Goal: Check status: Check status

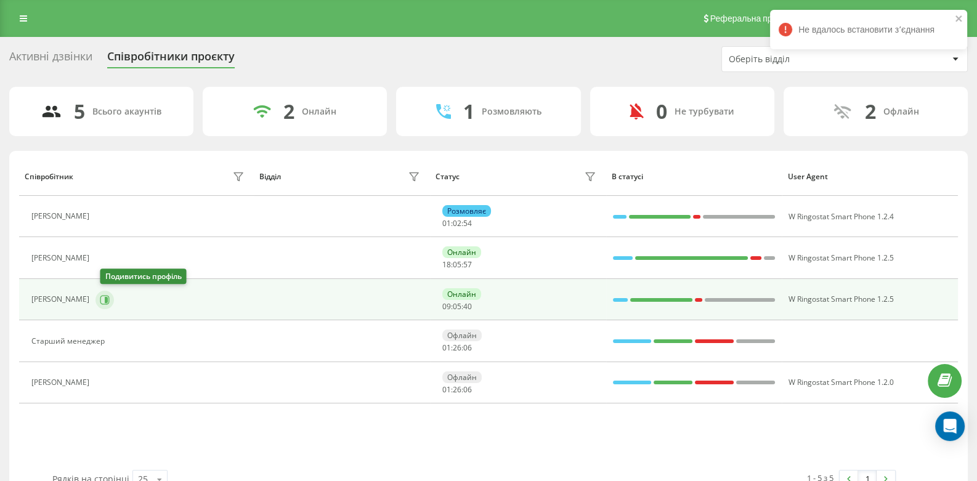
click at [110, 295] on icon at bounding box center [104, 299] width 9 height 9
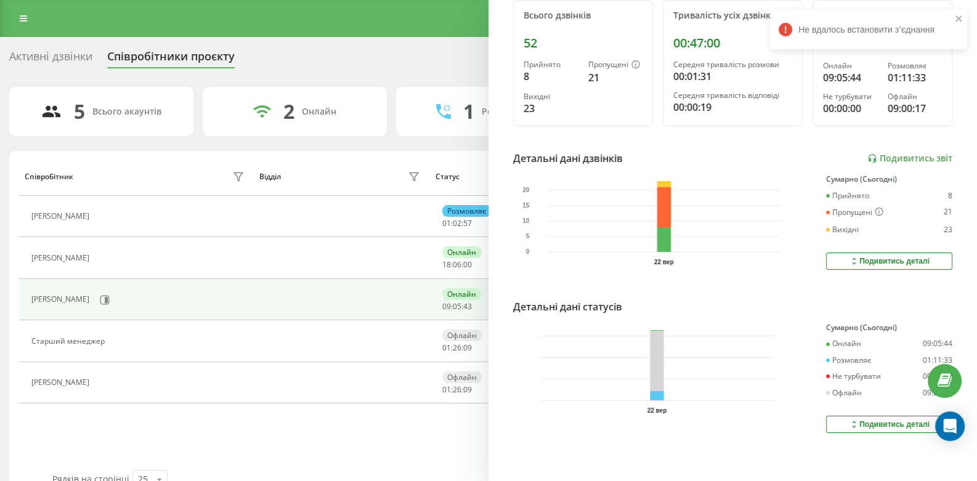
scroll to position [28, 0]
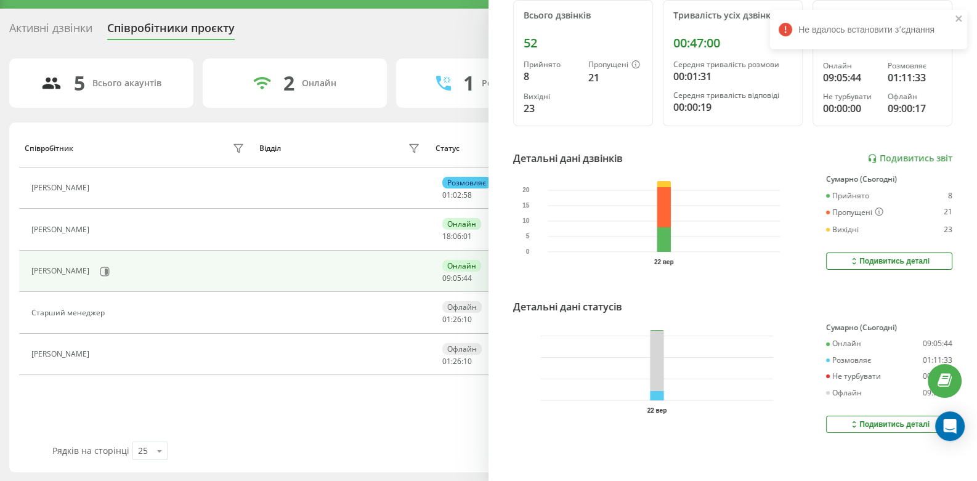
click at [871, 420] on div "Подивитись деталі" at bounding box center [889, 425] width 81 height 10
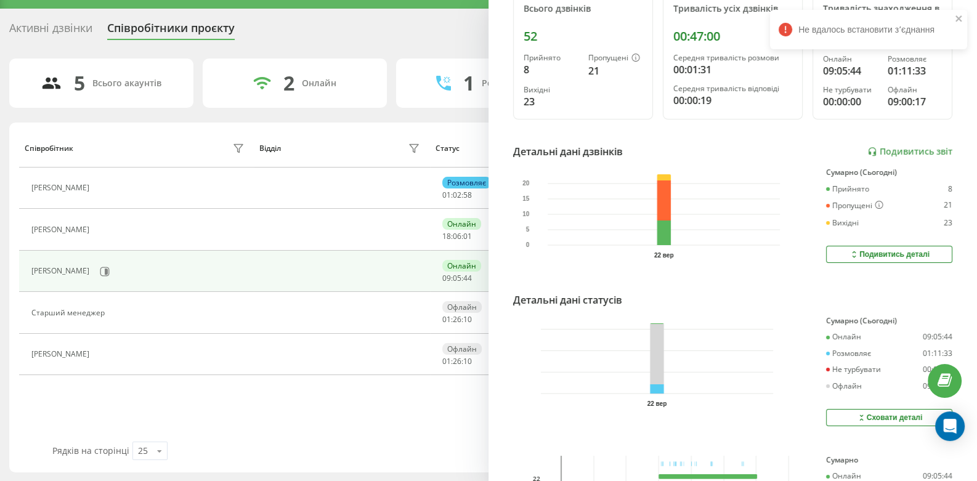
scroll to position [274, 0]
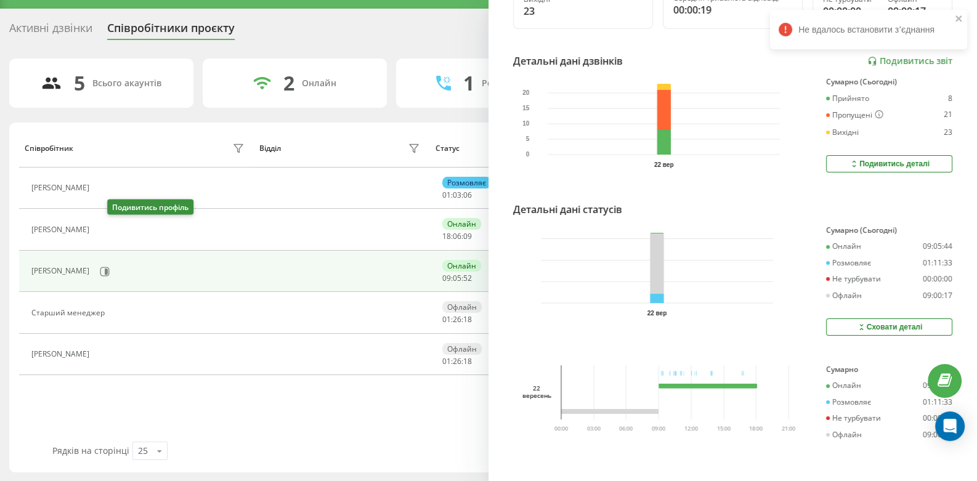
click at [106, 229] on icon at bounding box center [104, 230] width 3 height 6
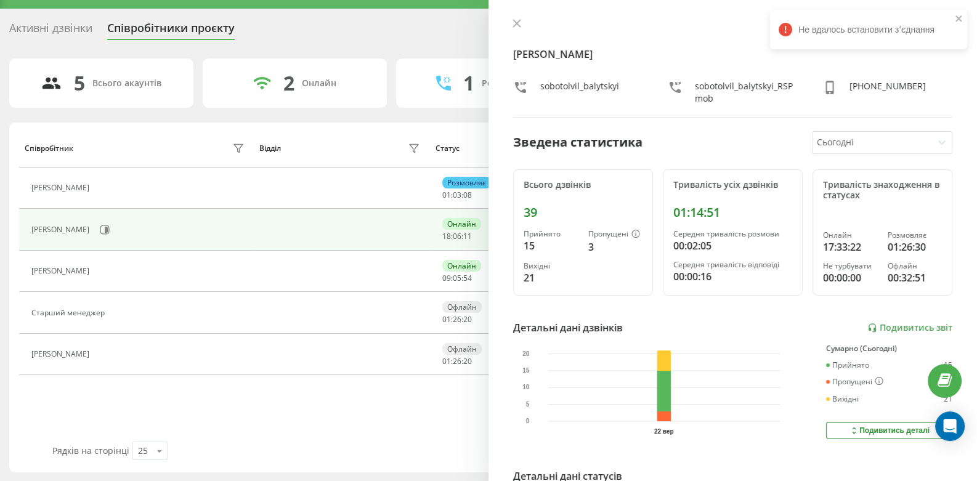
scroll to position [176, 0]
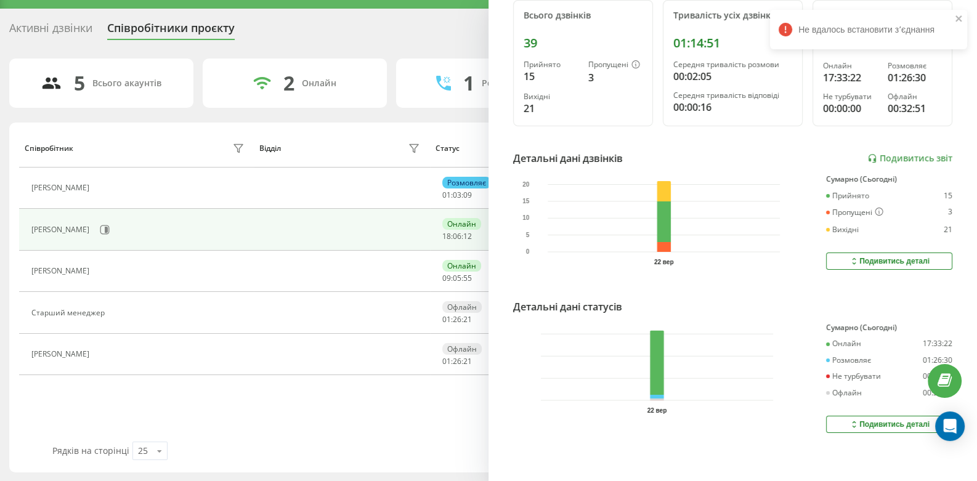
click at [897, 420] on div "Подивитись деталі" at bounding box center [889, 425] width 81 height 10
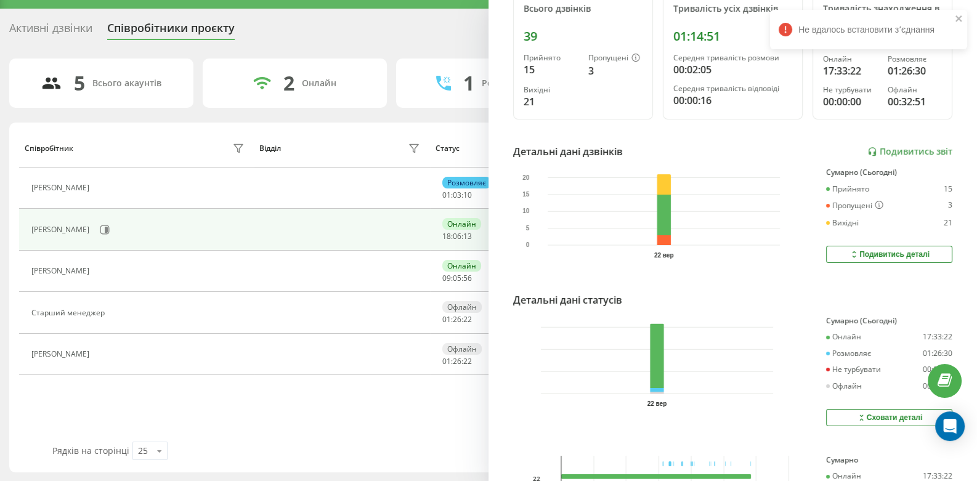
scroll to position [274, 0]
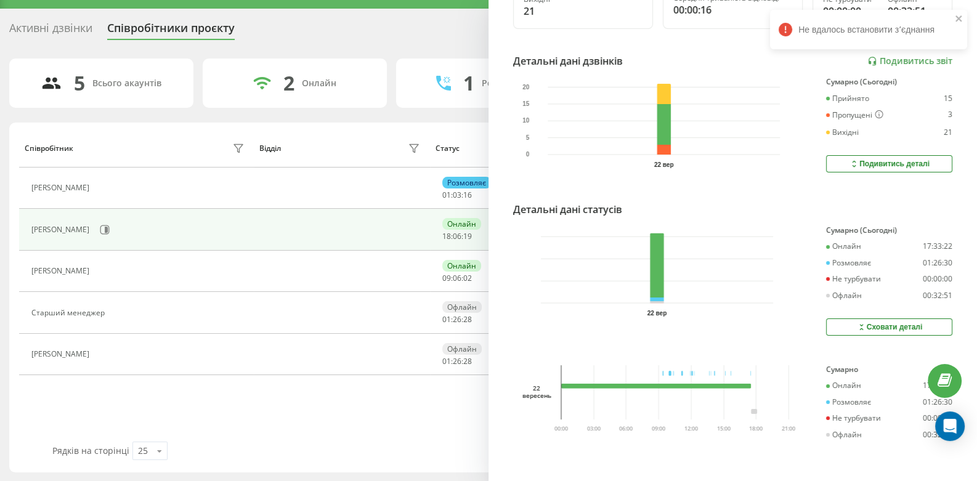
click at [327, 379] on table "Співробітник Відділ Статус В статусі User Agent [PERSON_NAME] 01 : 03 : 16 W Ri…" at bounding box center [488, 255] width 939 height 253
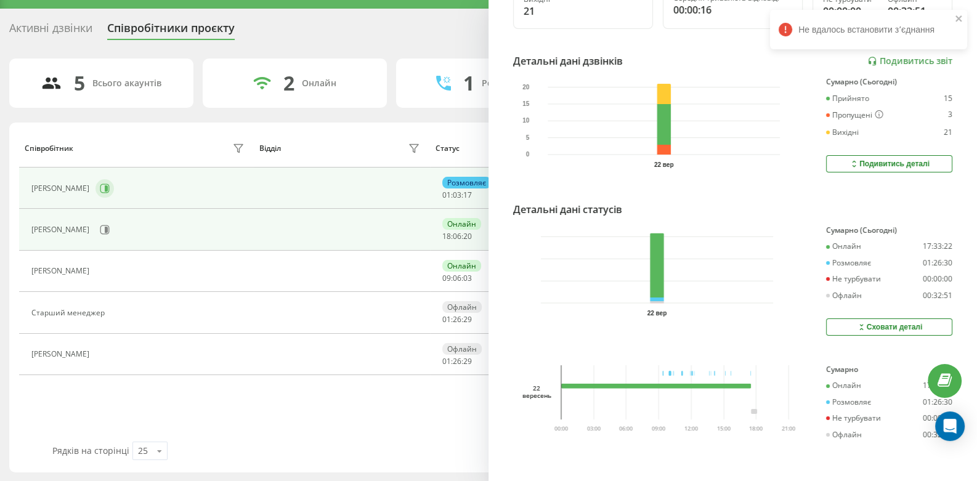
click at [110, 186] on icon at bounding box center [105, 189] width 10 height 10
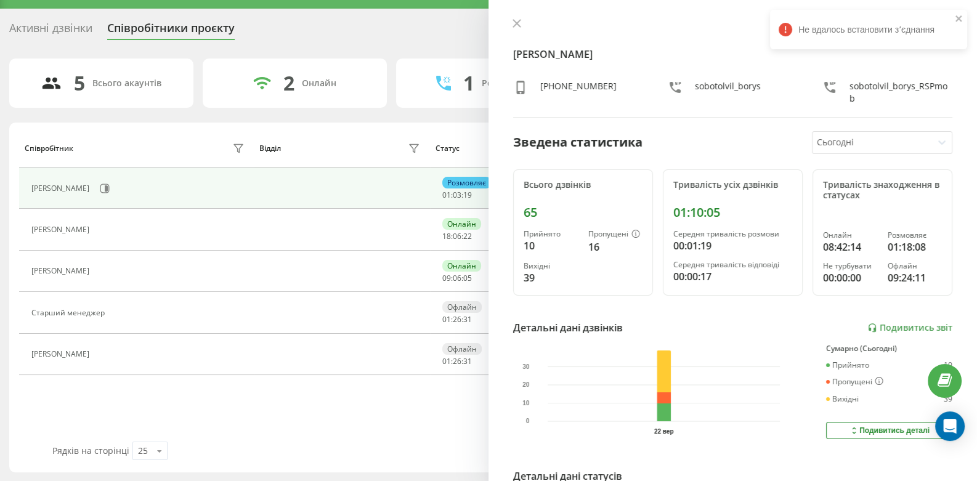
click at [53, 25] on div "Активні дзвінки" at bounding box center [50, 31] width 83 height 19
